Goal: Obtain resource: Download file/media

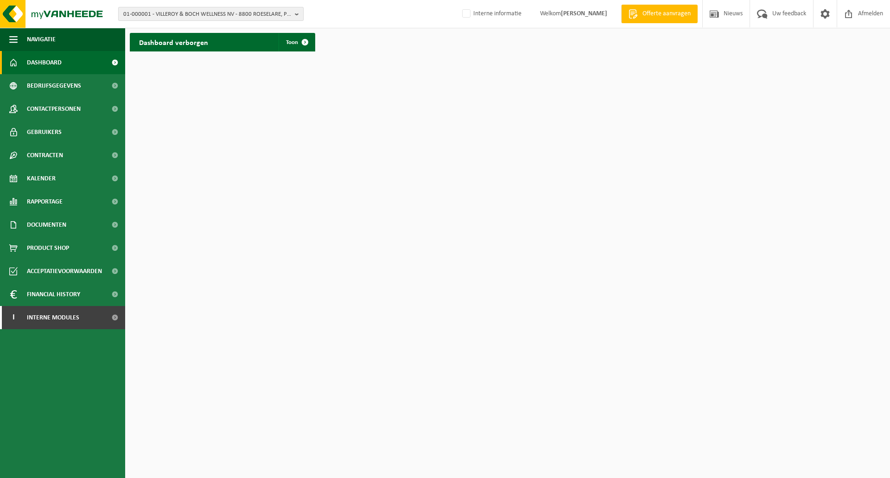
click at [152, 14] on span "01-000001 - VILLEROY & BOCH WELLNESS NV - 8800 ROESELARE, POPULIERSTRAAT 1" at bounding box center [207, 14] width 168 height 14
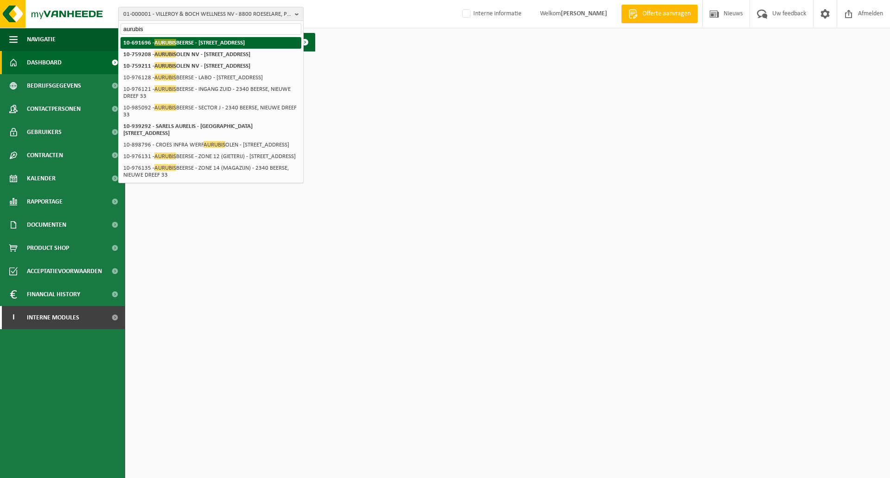
type input "aurubis"
click at [197, 42] on strong "10-691696 - AURUBIS BEERSE - 2340 BEERSE, NIEUWE DREEF 33" at bounding box center [183, 42] width 121 height 7
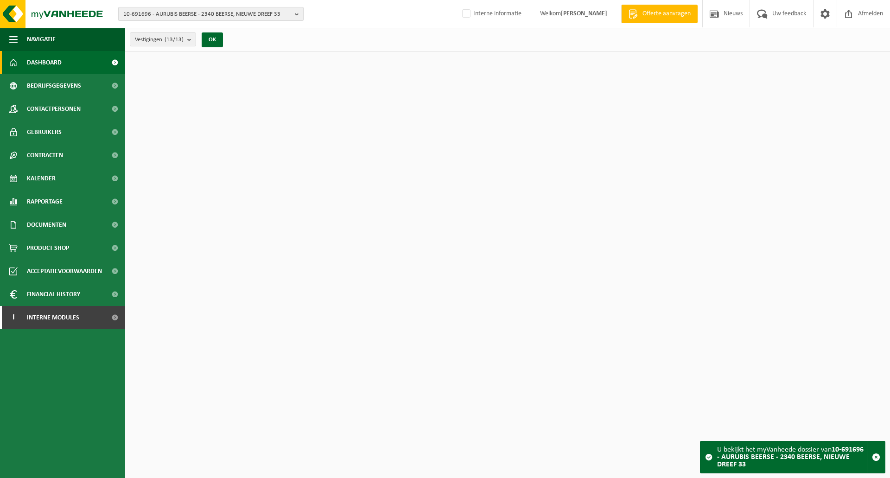
click at [224, 14] on span "10-691696 - AURUBIS BEERSE - 2340 BEERSE, NIEUWE DREEF 33" at bounding box center [207, 14] width 168 height 14
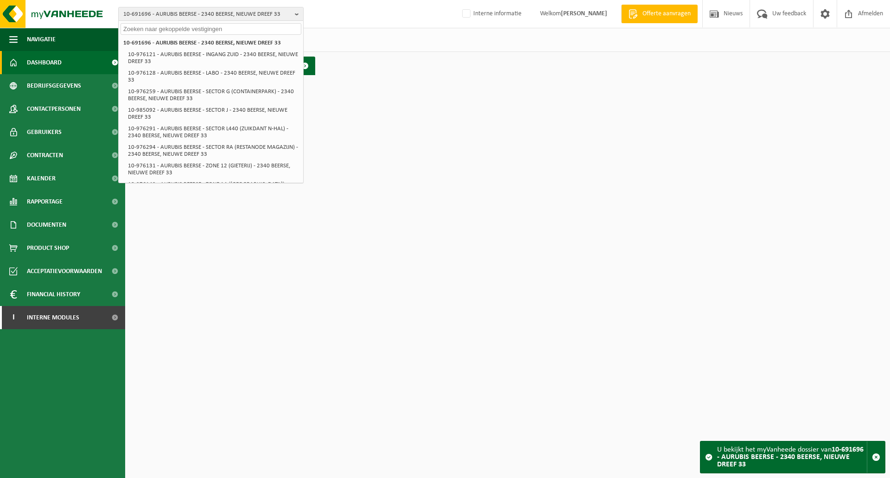
click at [389, 51] on div "Vestigingen (13/13) Alles selecteren Alles deselecteren Actieve selecteren AURU…" at bounding box center [507, 40] width 765 height 24
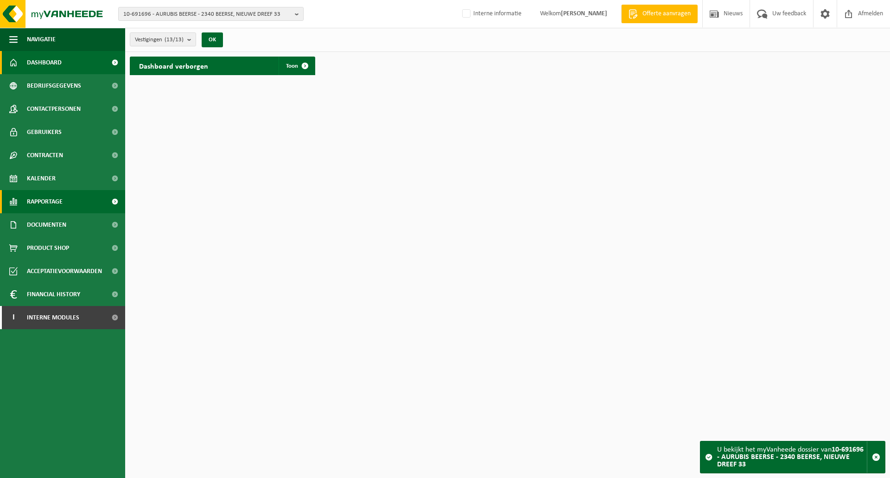
click at [48, 204] on span "Rapportage" at bounding box center [45, 201] width 36 height 23
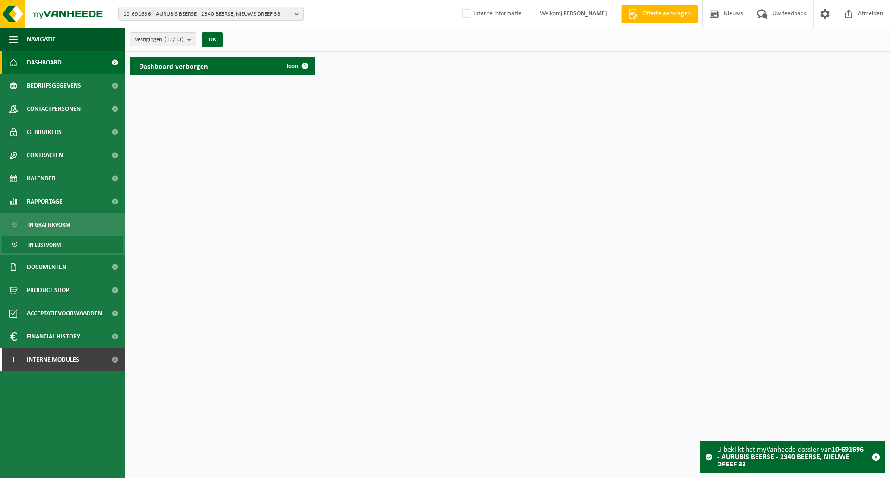
click at [51, 245] on span "In lijstvorm" at bounding box center [44, 245] width 32 height 18
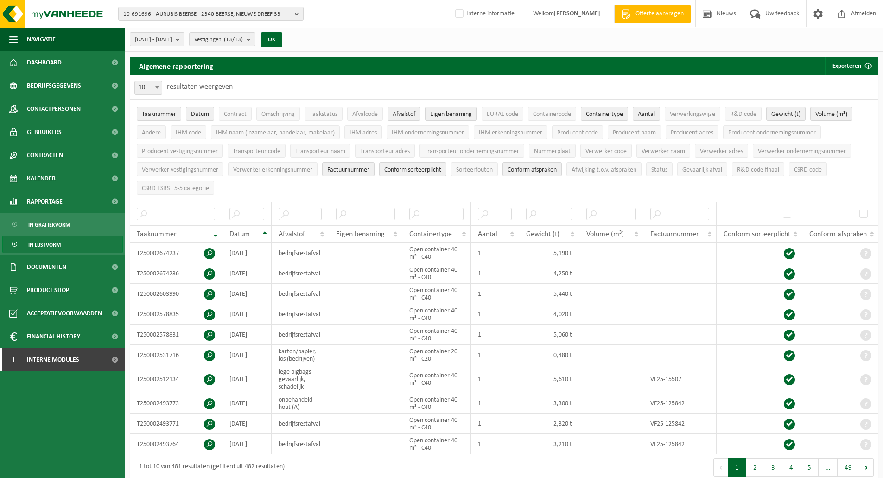
click at [510, 71] on div "Algemene rapportering Exporteren Enkel mijn selectie Alle beschikbare kolommen" at bounding box center [504, 66] width 749 height 19
click at [849, 66] on button "Exporteren" at bounding box center [851, 66] width 52 height 19
click at [495, 87] on div "10 25 50 100 10 resultaten weergeven" at bounding box center [504, 87] width 749 height 24
click at [184, 39] on b "submit" at bounding box center [180, 39] width 8 height 13
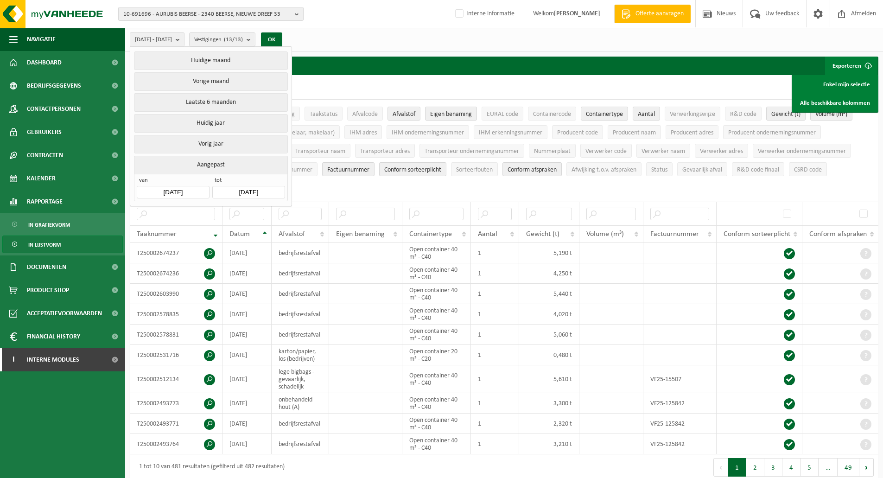
click at [184, 189] on input "[DATE]" at bounding box center [173, 192] width 72 height 13
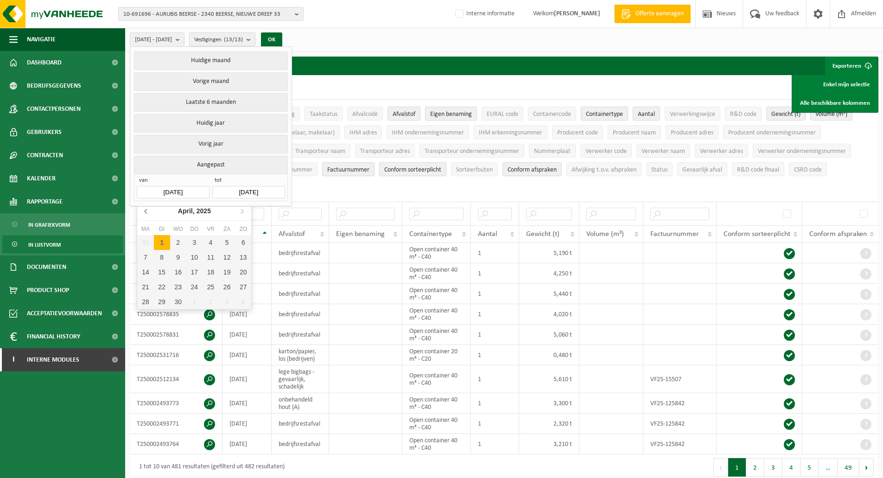
click at [149, 211] on icon at bounding box center [146, 210] width 15 height 15
click at [148, 211] on icon at bounding box center [146, 210] width 15 height 15
click at [178, 242] on div "1" at bounding box center [178, 242] width 16 height 15
type input "[DATE]"
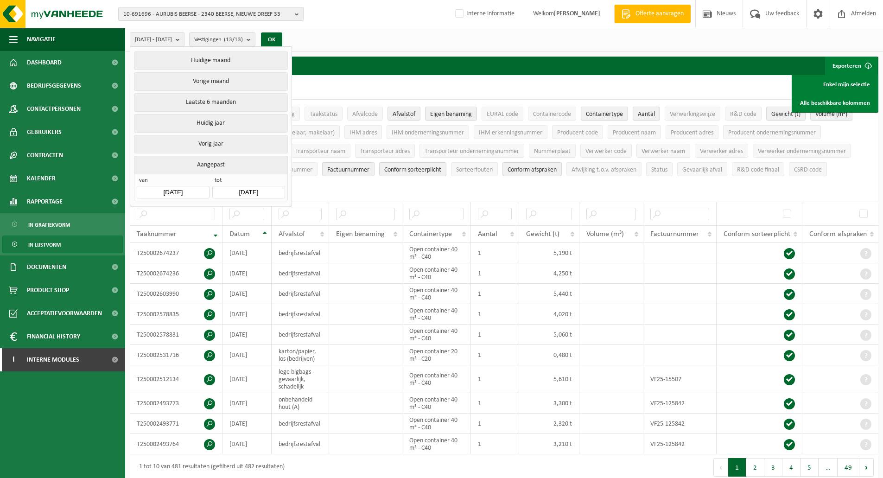
click at [259, 189] on input "[DATE]" at bounding box center [248, 192] width 72 height 13
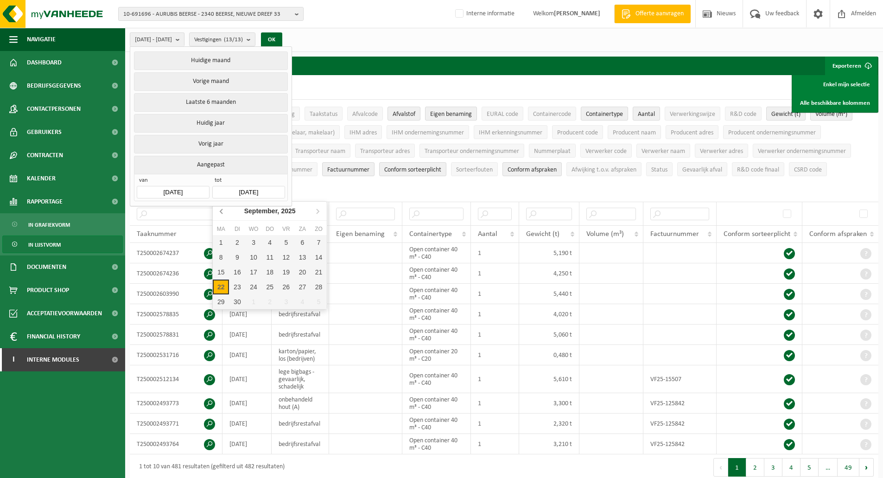
click at [222, 210] on icon at bounding box center [222, 210] width 15 height 15
click at [318, 300] on div "31" at bounding box center [319, 301] width 16 height 15
type input "[DATE]"
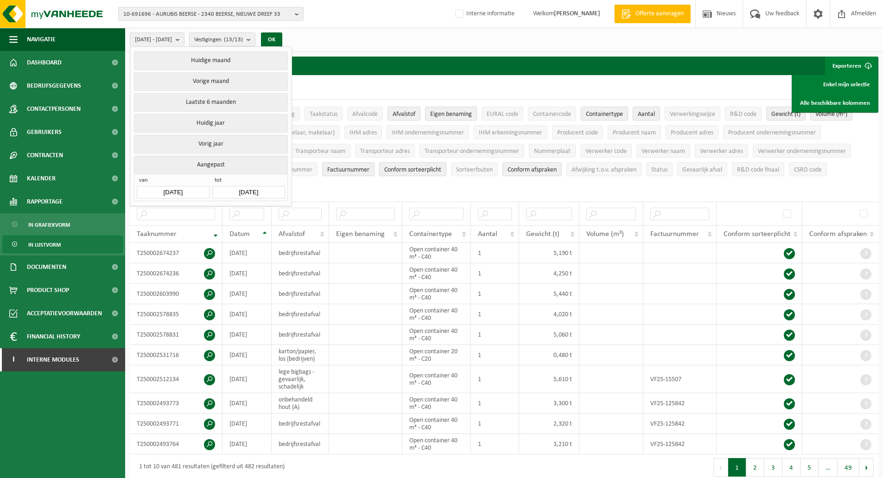
type input "[DATE]"
click at [282, 44] on button "OK" at bounding box center [271, 39] width 21 height 15
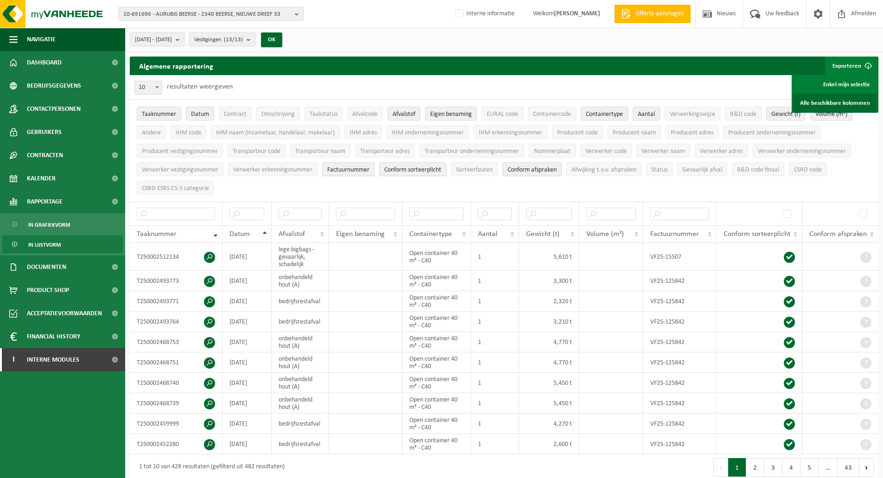
click at [837, 102] on link "Alle beschikbare kolommen" at bounding box center [835, 103] width 84 height 19
